Goal: Transaction & Acquisition: Purchase product/service

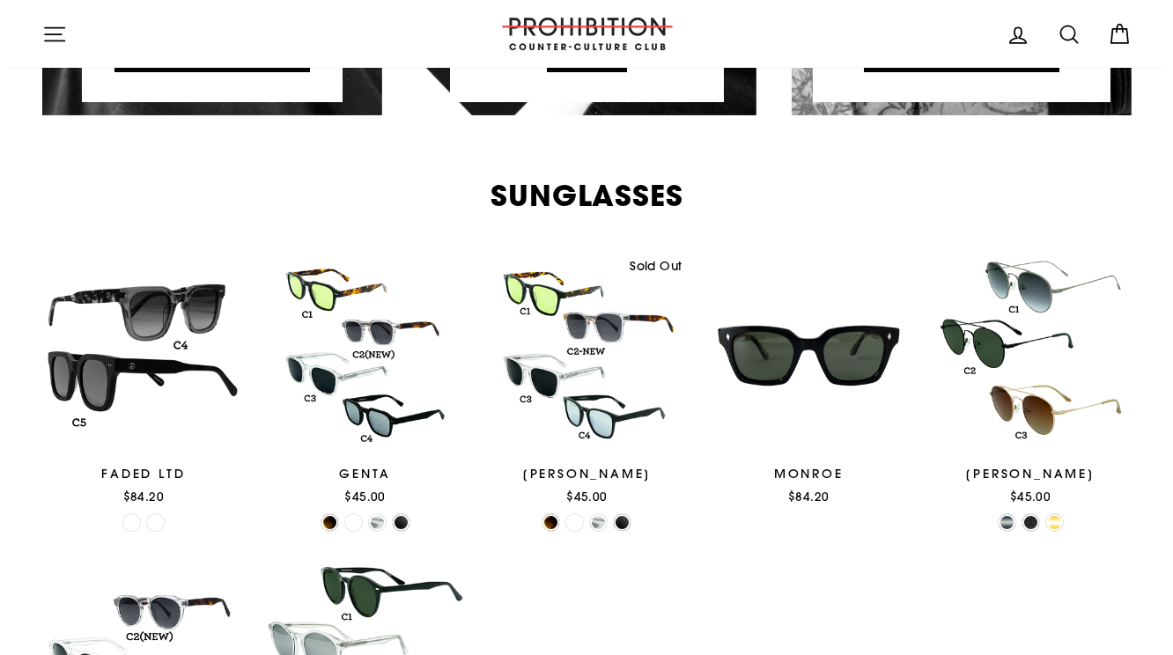
scroll to position [1321, 0]
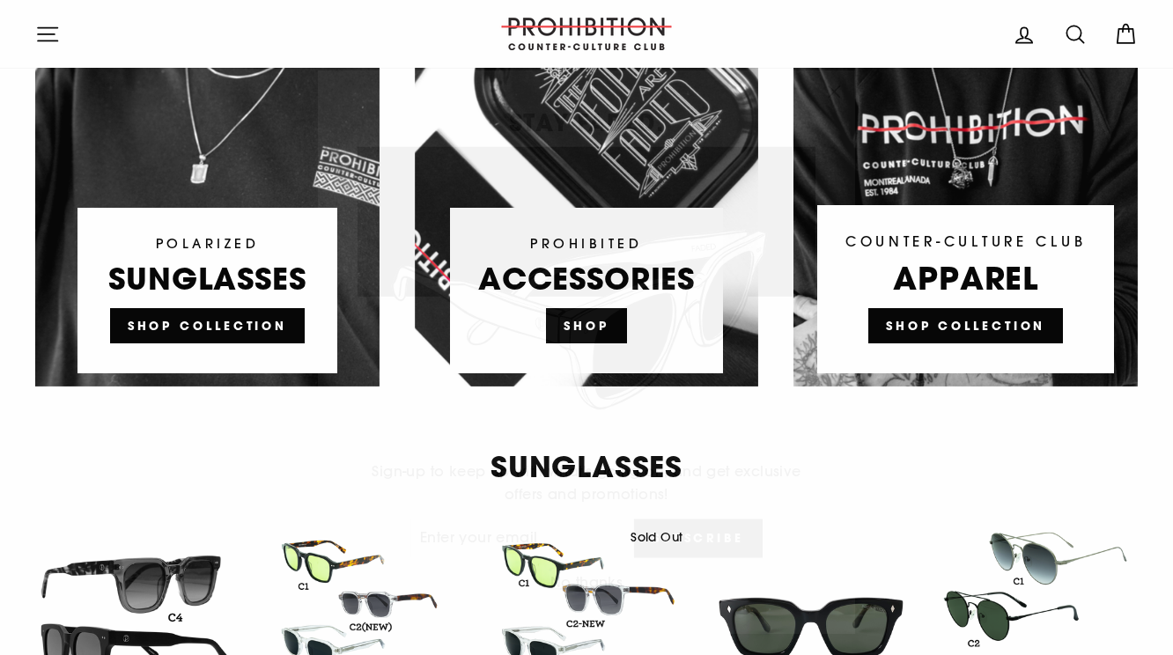
click at [35, 29] on div "STAY FADED. Sign-up to keep up with what's going on, and get exclusive offers a…" at bounding box center [586, 327] width 1173 height 655
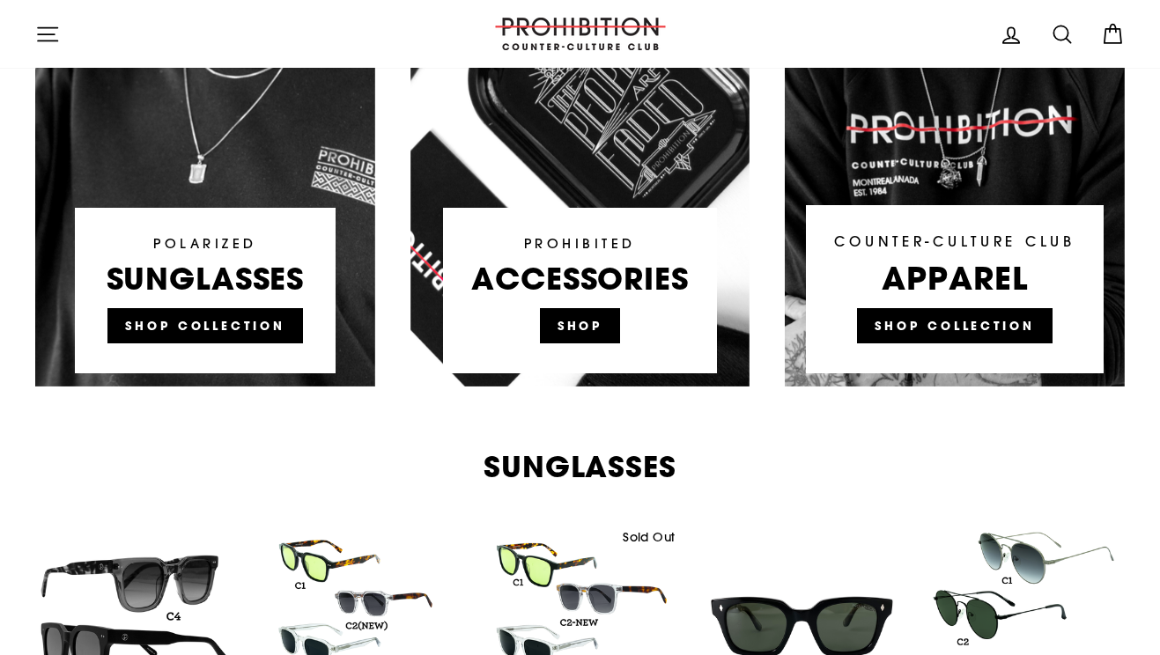
click at [45, 41] on icon "button" at bounding box center [47, 34] width 25 height 25
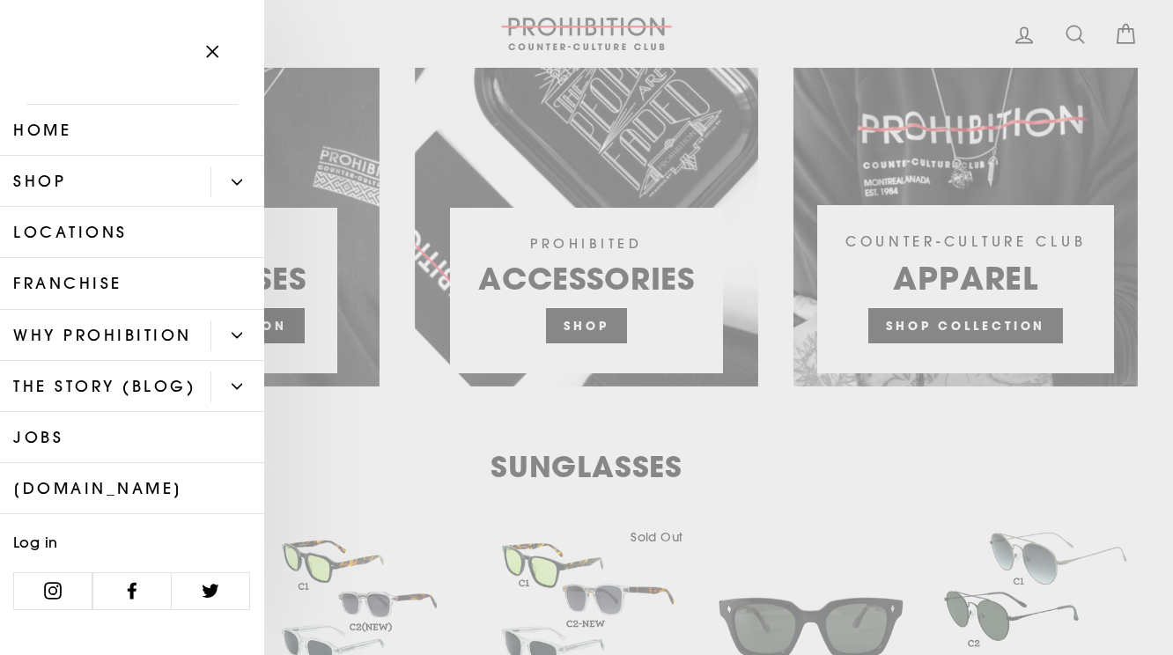
scroll to position [22, 0]
click at [233, 166] on button "Primary" at bounding box center [237, 181] width 54 height 31
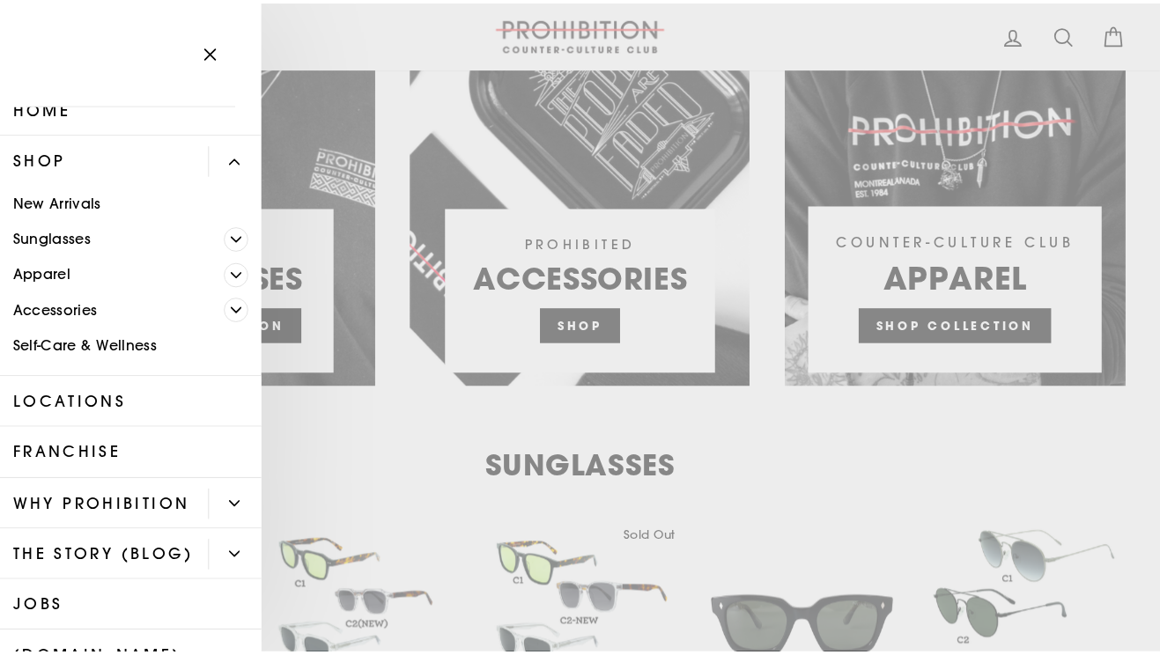
scroll to position [0, 0]
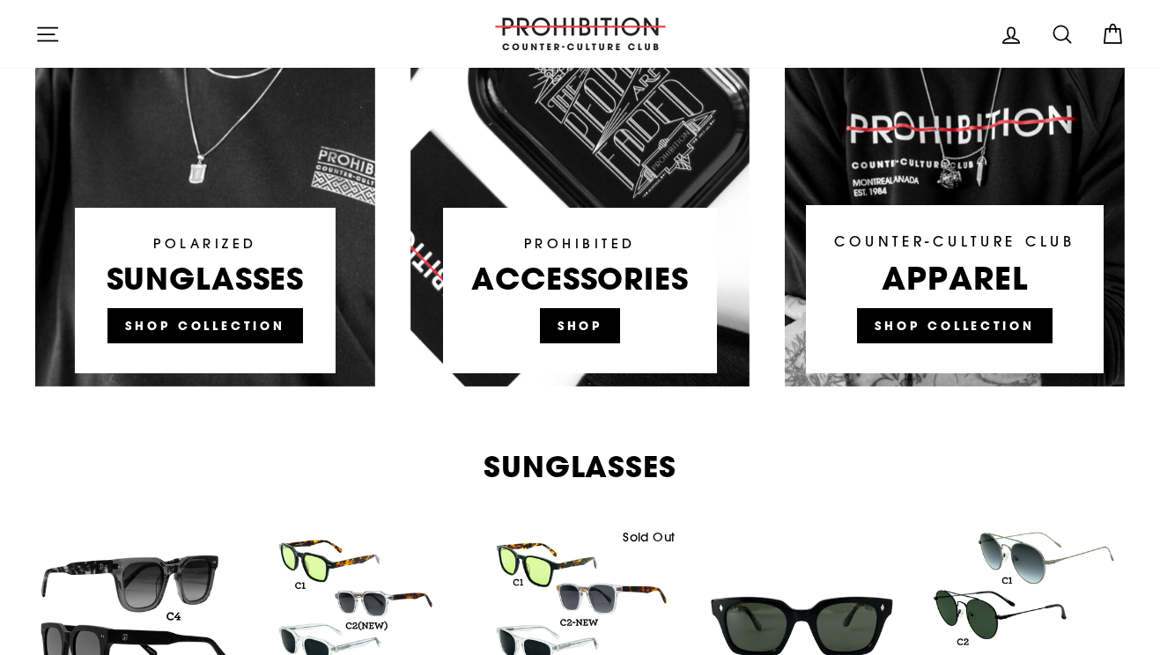
click at [1057, 31] on icon at bounding box center [1061, 34] width 25 height 25
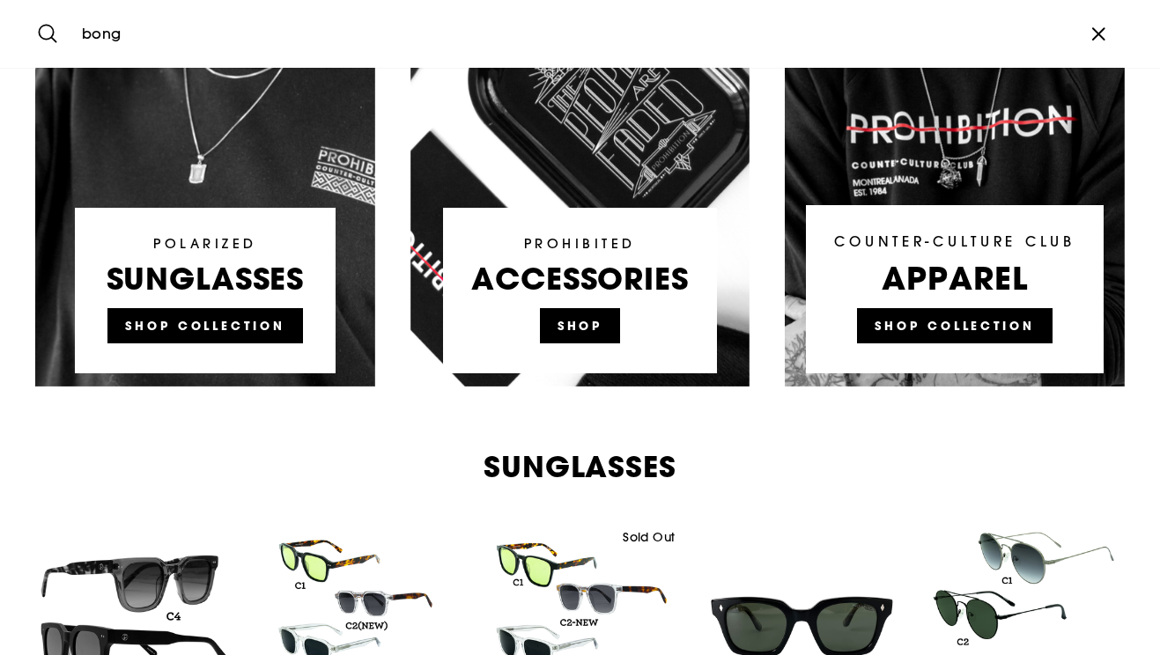
type input "bong"
click at [35, 13] on button "Search" at bounding box center [54, 33] width 38 height 41
